Goal: Navigation & Orientation: Find specific page/section

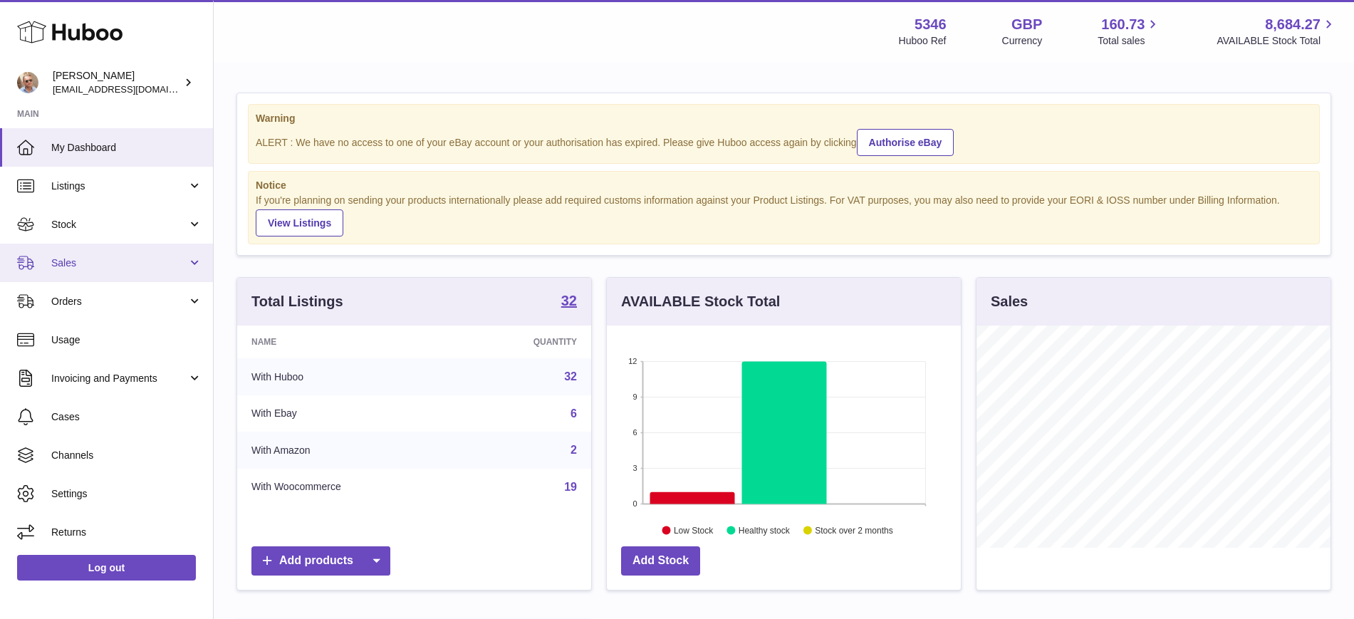
scroll to position [222, 359]
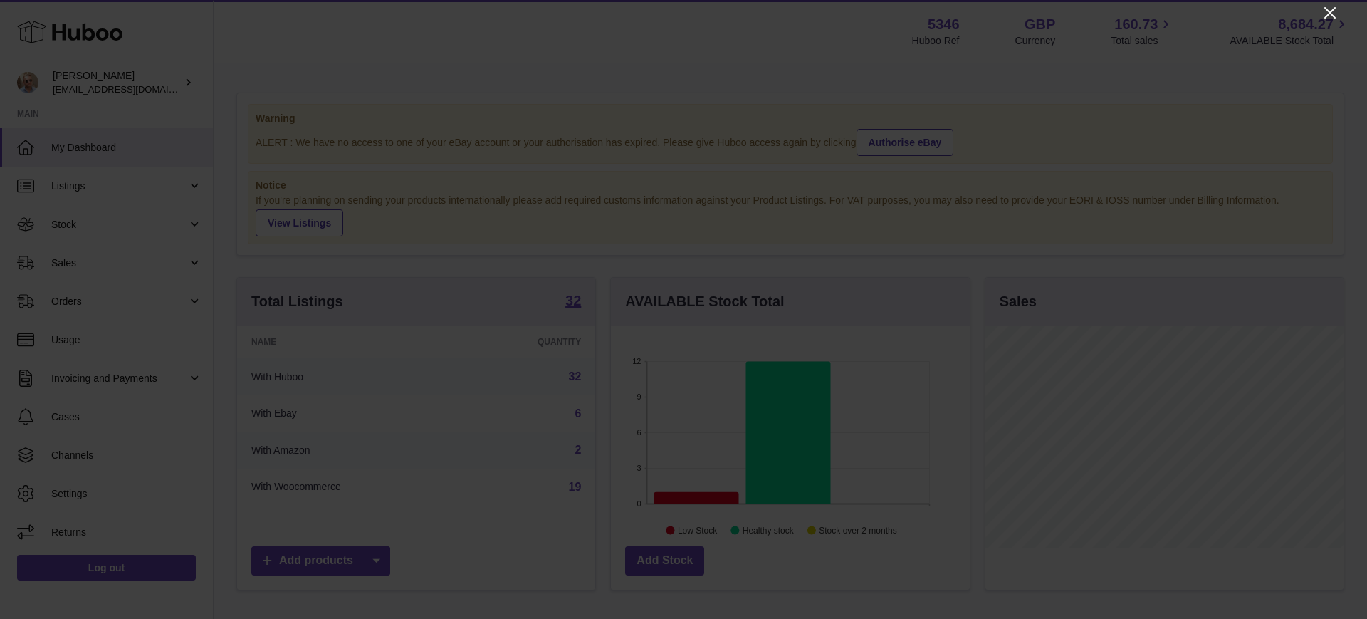
click at [1325, 7] on icon "Close" at bounding box center [1330, 12] width 17 height 17
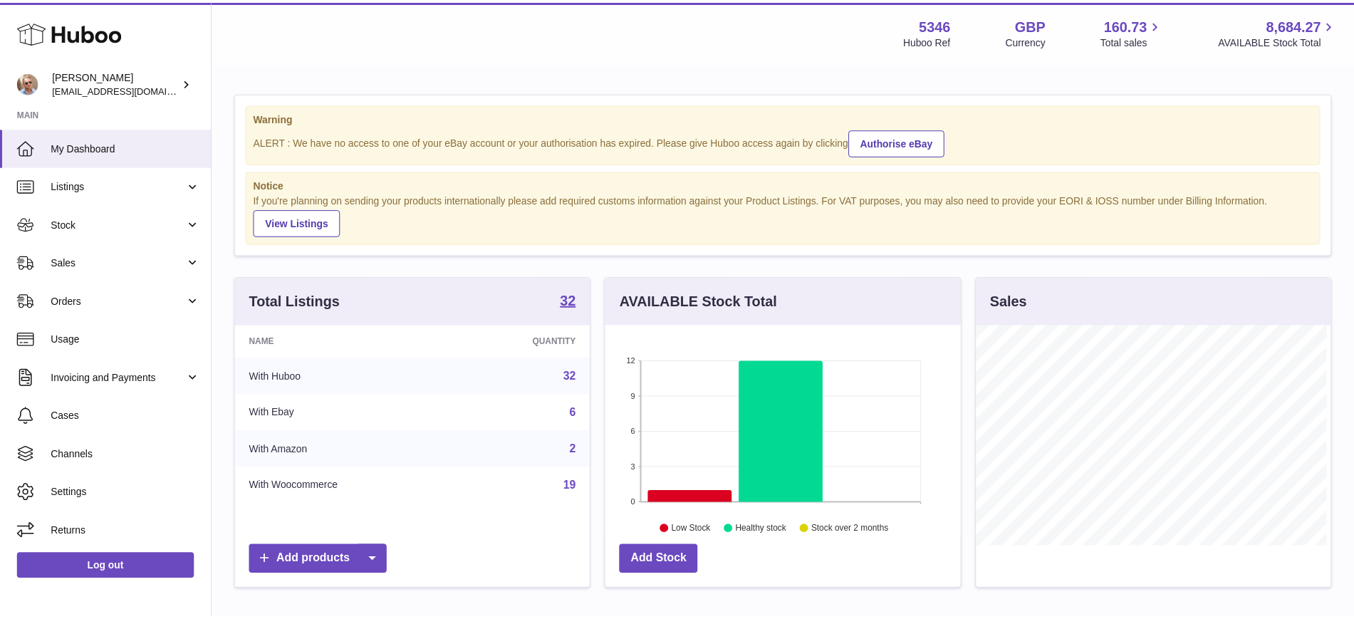
scroll to position [711917, 711785]
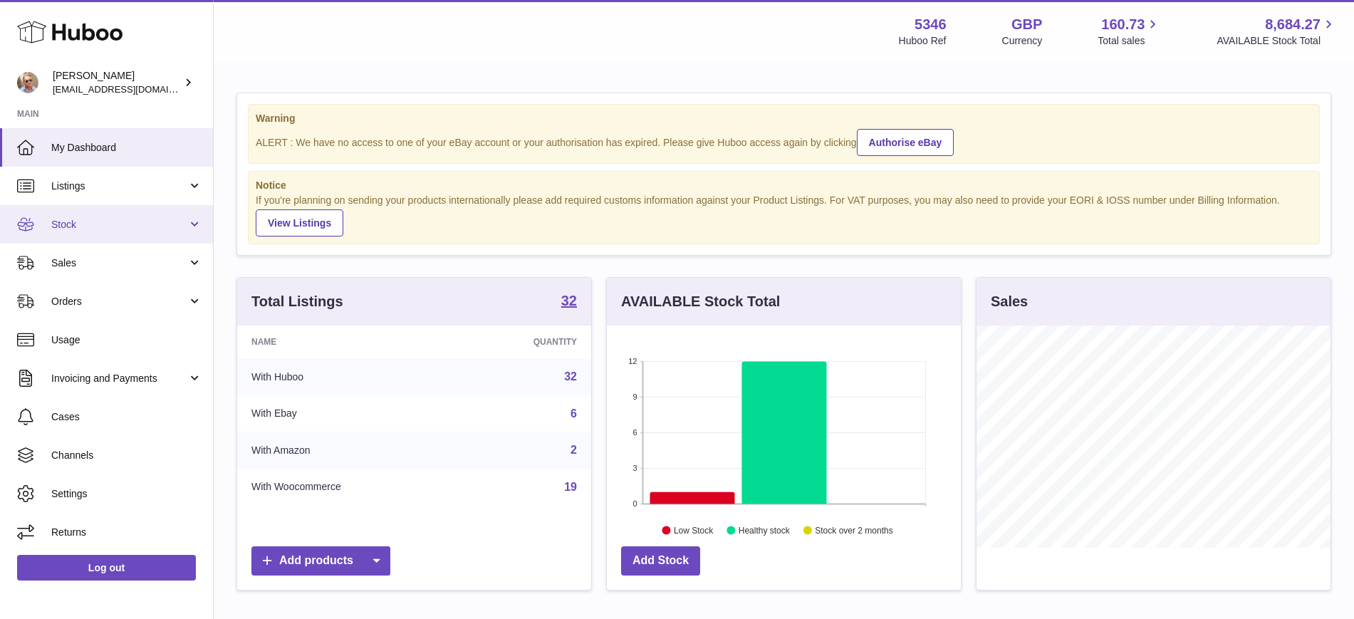
click at [135, 230] on span "Stock" at bounding box center [119, 225] width 136 height 14
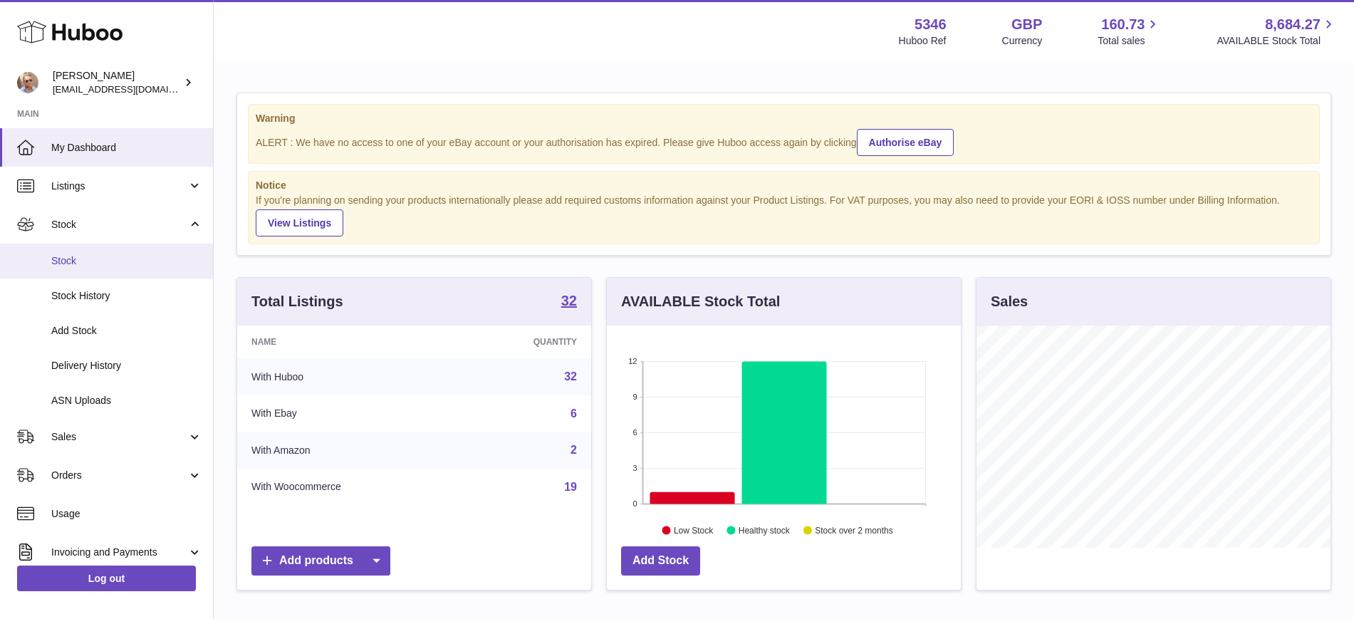
click at [90, 268] on link "Stock" at bounding box center [106, 261] width 213 height 35
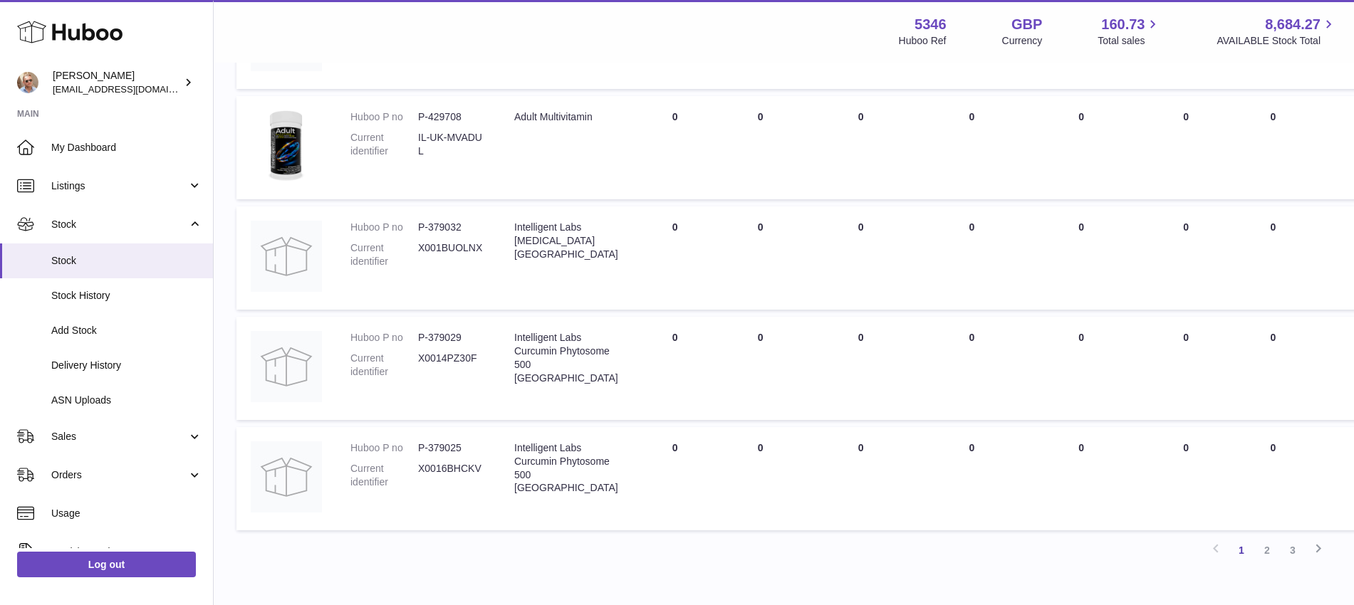
scroll to position [1246, 0]
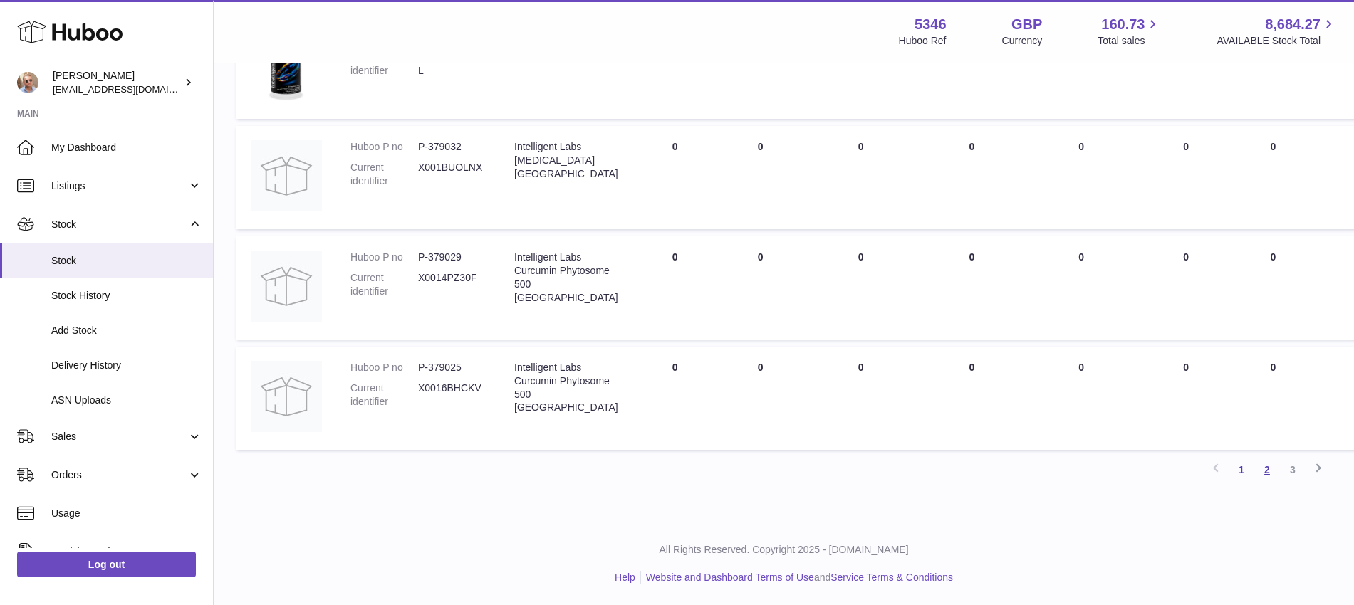
click at [1269, 467] on link "2" at bounding box center [1267, 470] width 26 height 26
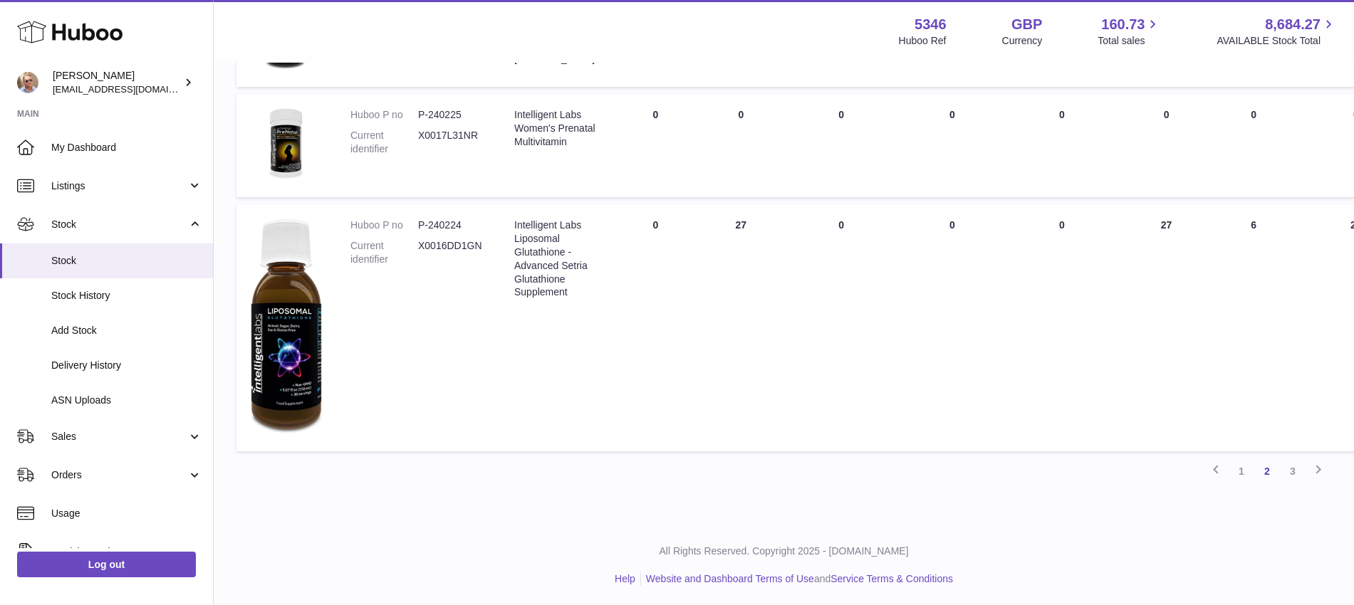
scroll to position [1128, 0]
click at [1291, 469] on link "3" at bounding box center [1293, 469] width 26 height 26
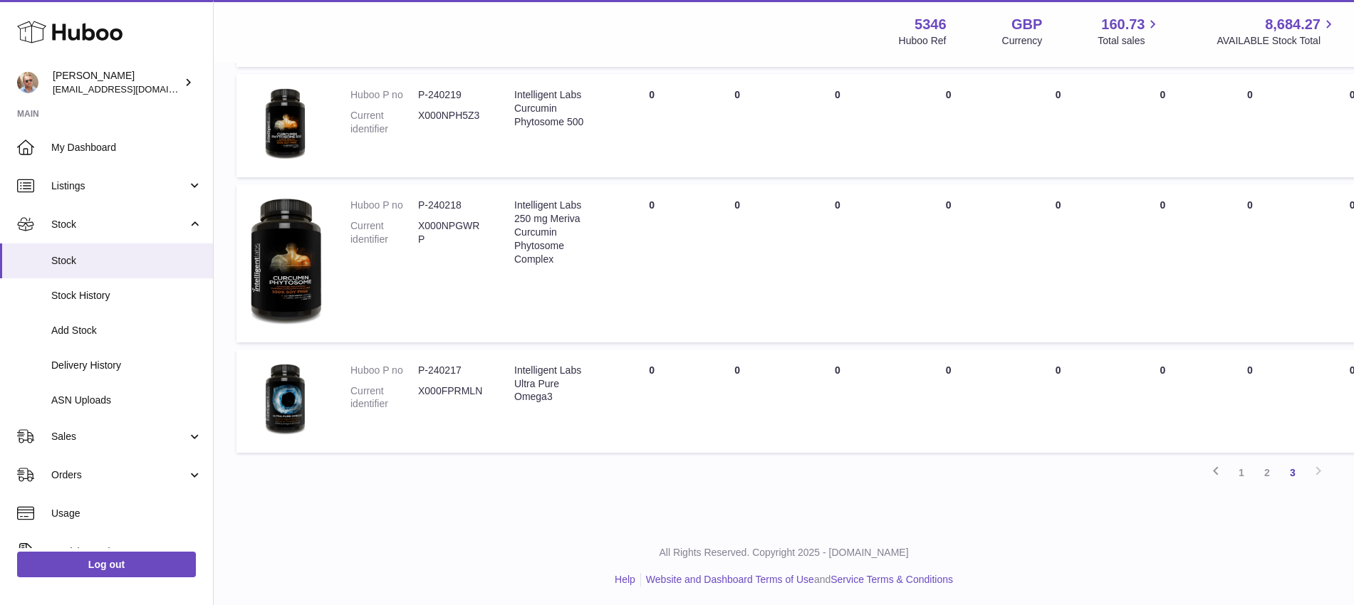
scroll to position [796, 0]
click at [1243, 465] on link "1" at bounding box center [1241, 470] width 26 height 26
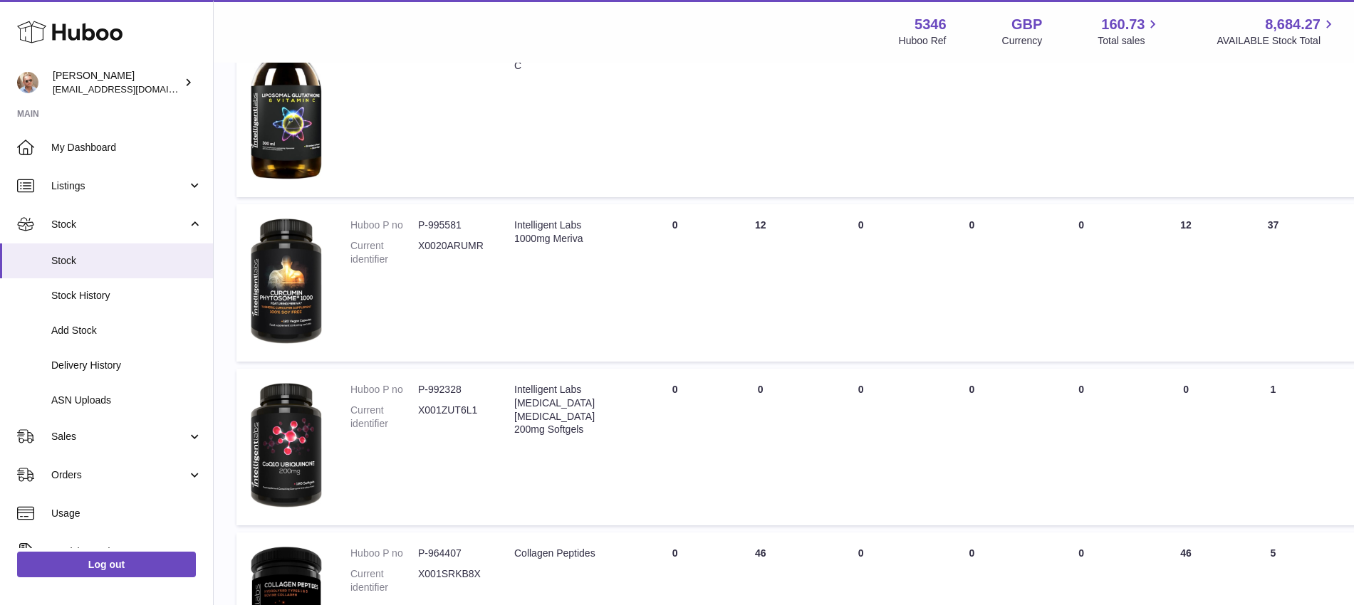
scroll to position [444, 0]
click at [153, 578] on link "Log out" at bounding box center [106, 565] width 179 height 26
